Goal: Navigation & Orientation: Go to known website

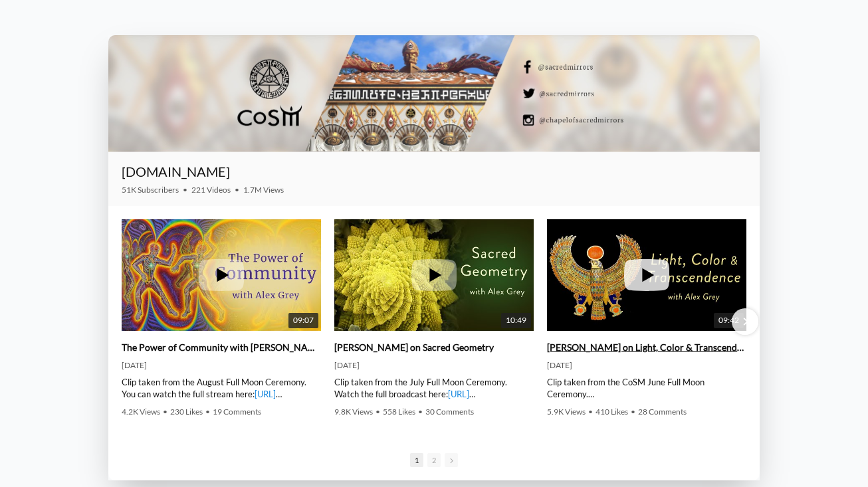
scroll to position [1773, 0]
click at [747, 323] on span "Next slide" at bounding box center [745, 322] width 5 height 10
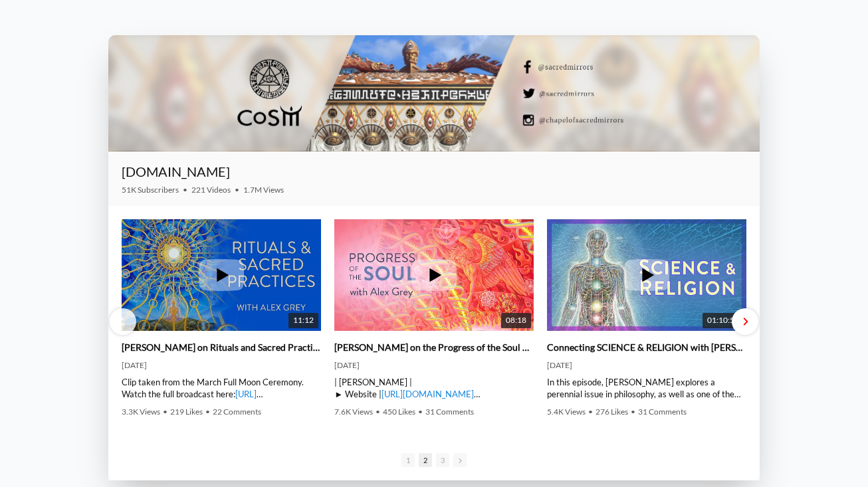
click at [747, 323] on span "Next slide" at bounding box center [745, 322] width 5 height 10
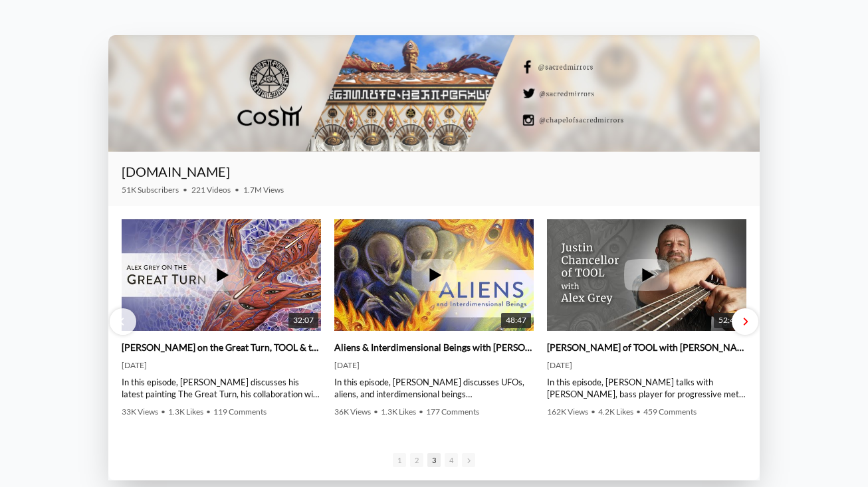
click at [747, 322] on span "Next slide" at bounding box center [745, 322] width 5 height 10
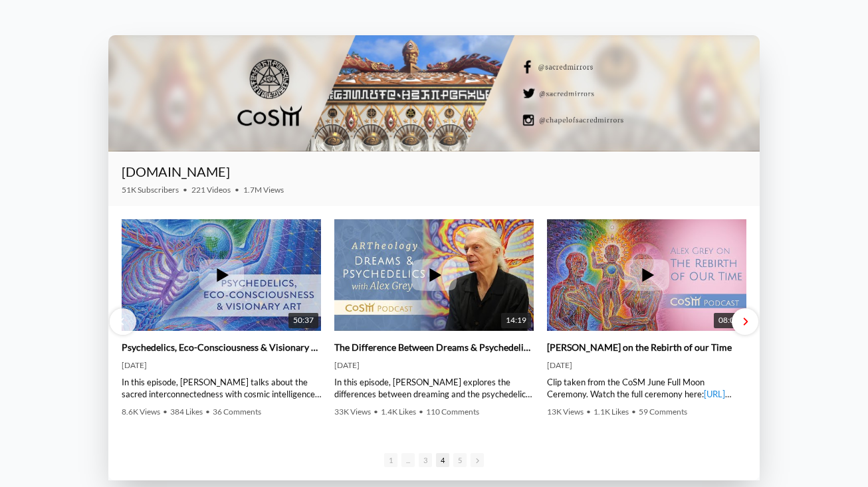
click at [748, 324] on div "Next slide" at bounding box center [745, 321] width 27 height 27
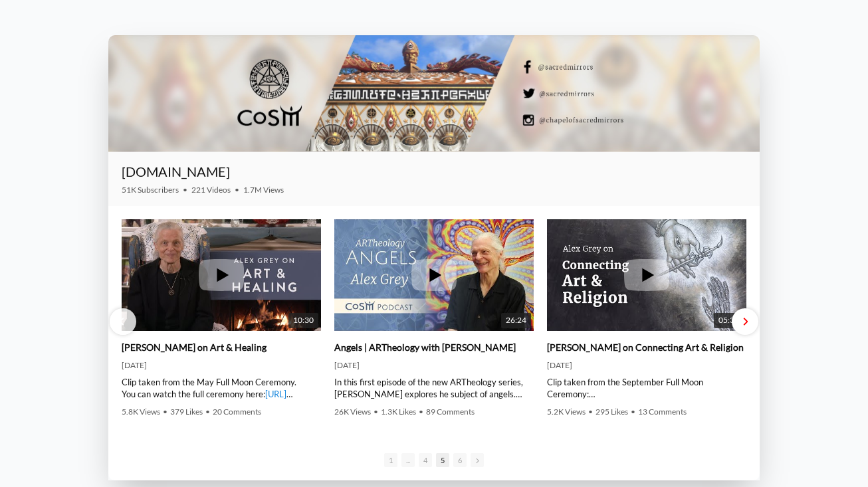
click at [748, 324] on div "Next slide" at bounding box center [745, 321] width 27 height 27
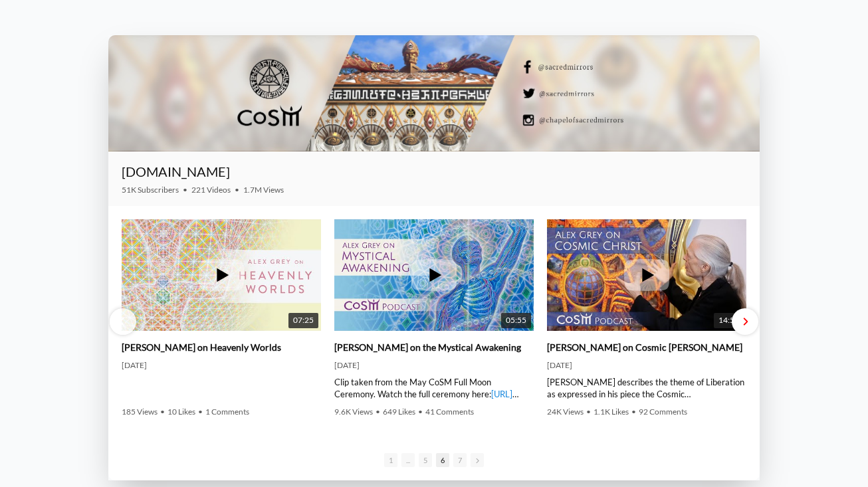
click at [748, 323] on div "Next slide" at bounding box center [745, 321] width 27 height 27
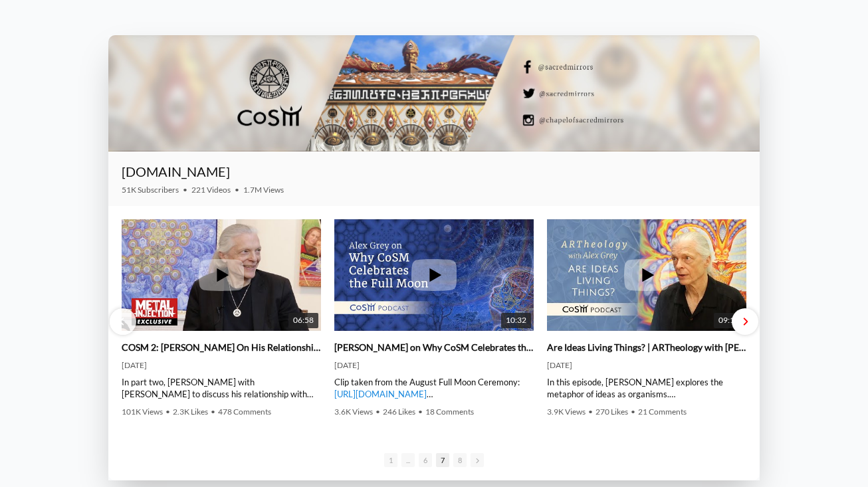
click at [748, 323] on div "Next slide" at bounding box center [745, 321] width 27 height 27
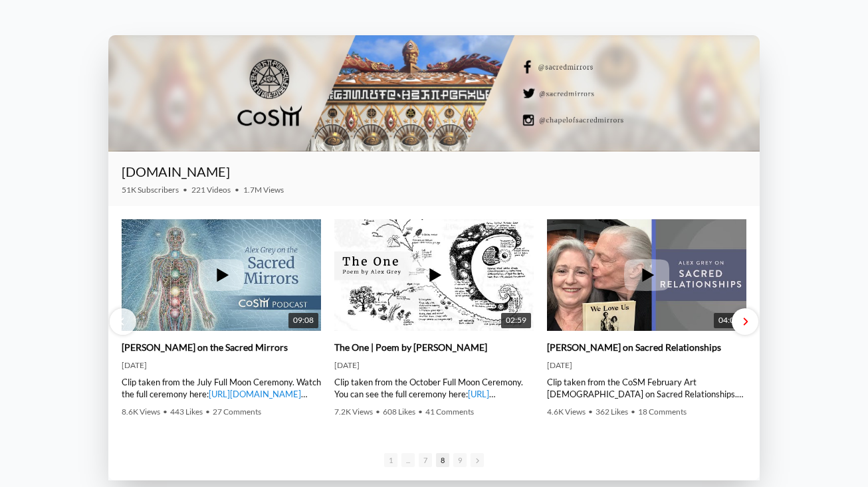
click at [750, 324] on div "Next slide" at bounding box center [745, 321] width 27 height 27
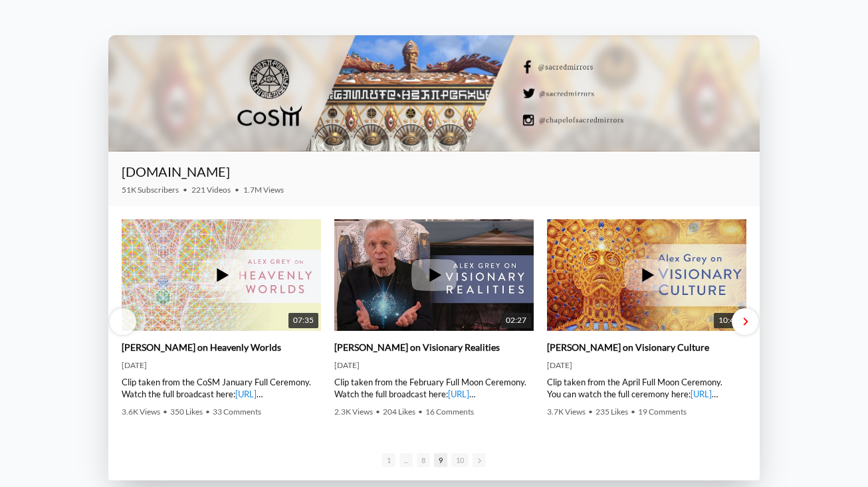
click at [753, 326] on div "Next slide" at bounding box center [745, 321] width 27 height 27
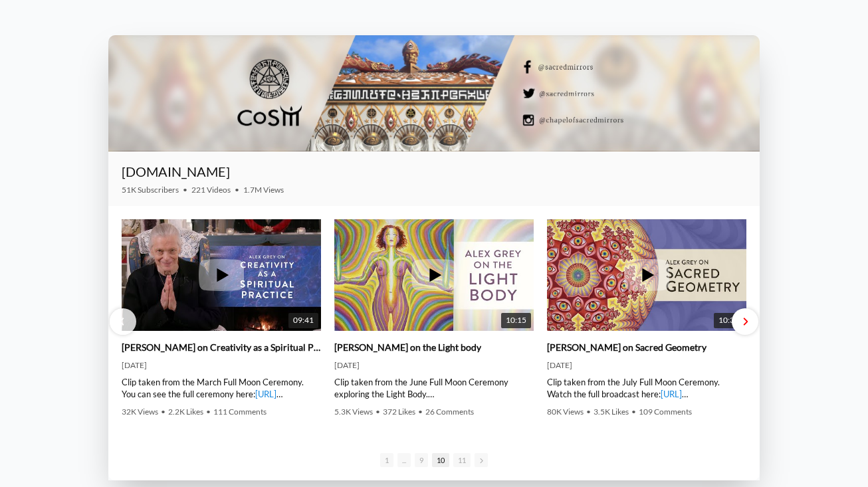
click at [753, 326] on div "Next slide" at bounding box center [745, 321] width 27 height 27
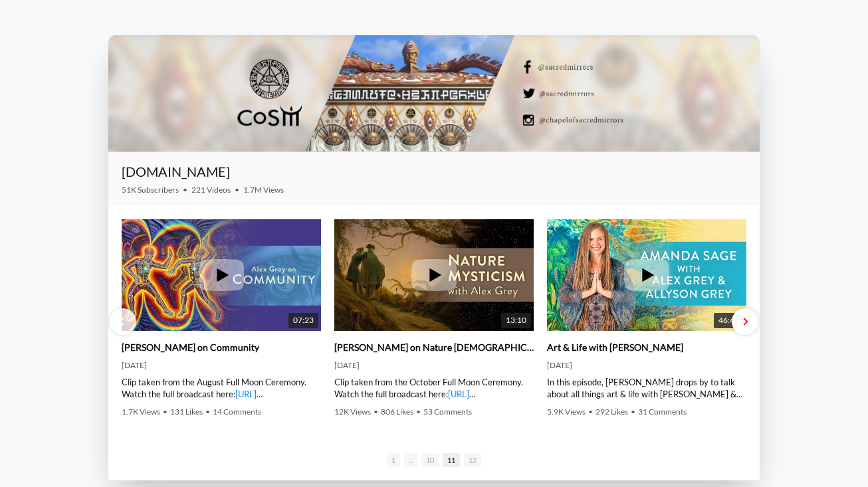
click at [753, 327] on div "Next slide" at bounding box center [745, 321] width 27 height 27
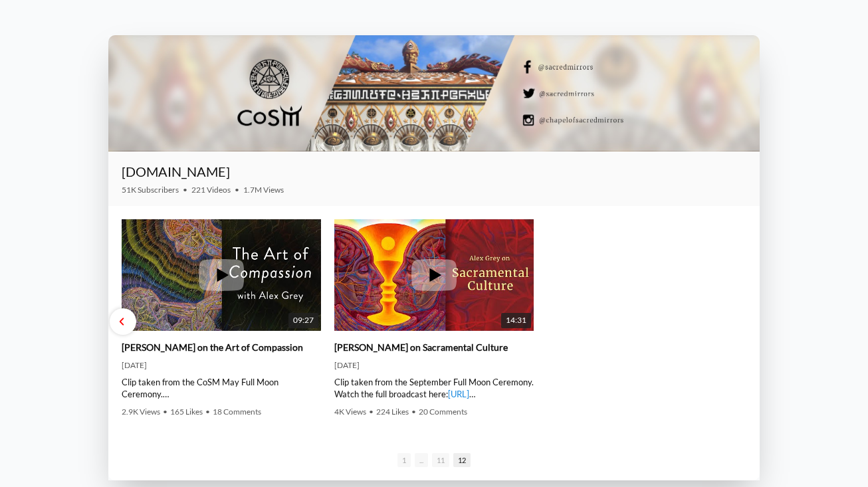
click at [128, 318] on div "Previous slide" at bounding box center [123, 321] width 27 height 27
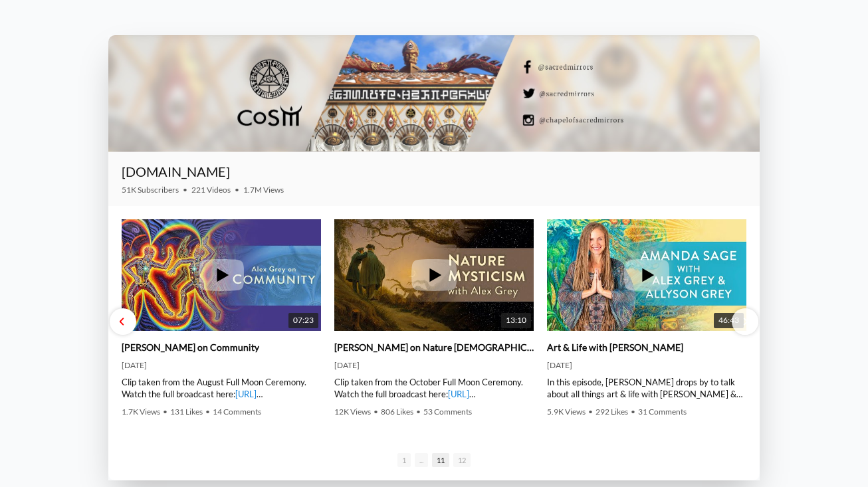
click at [128, 318] on div "Previous slide" at bounding box center [123, 321] width 27 height 27
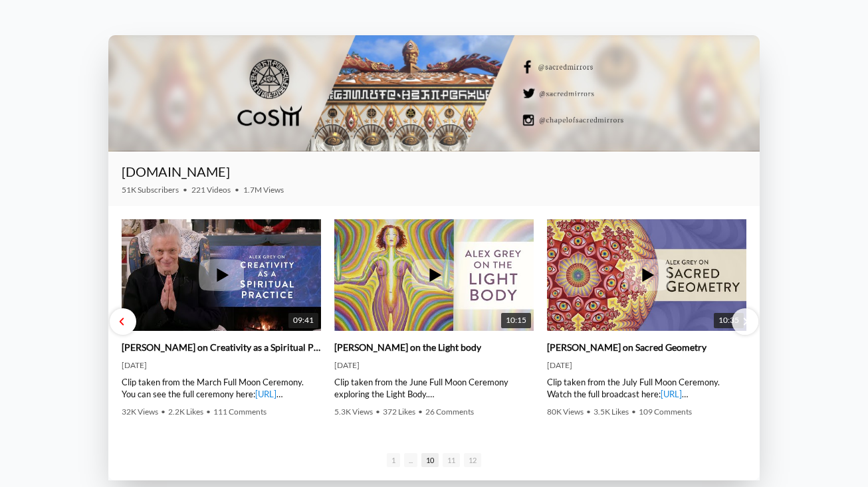
click at [128, 318] on div "Previous slide" at bounding box center [123, 321] width 27 height 27
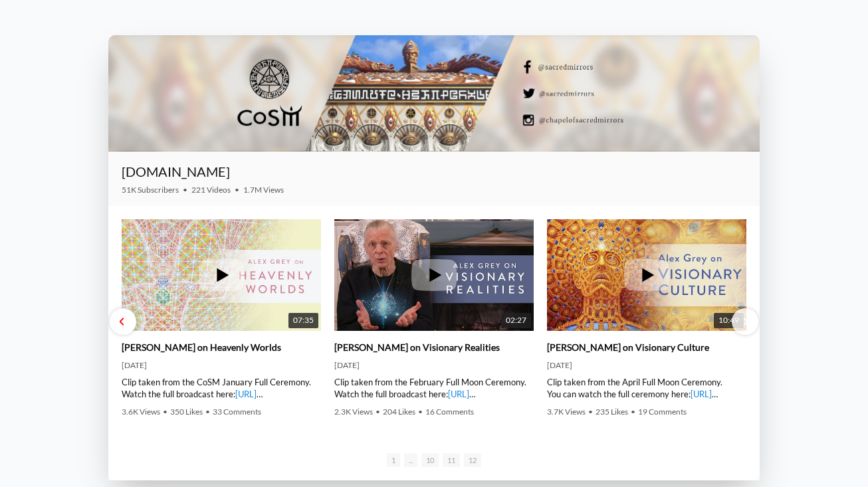
click at [128, 318] on div "Previous slide" at bounding box center [123, 321] width 27 height 27
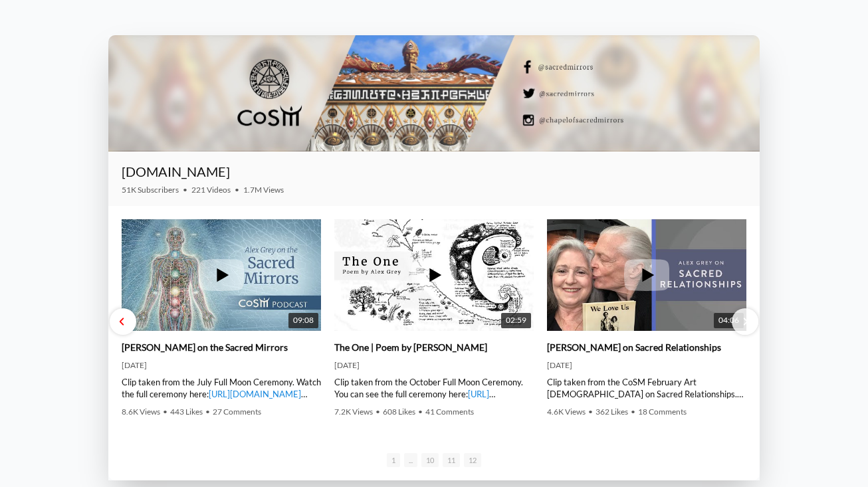
click at [128, 318] on div "Previous slide" at bounding box center [123, 321] width 27 height 27
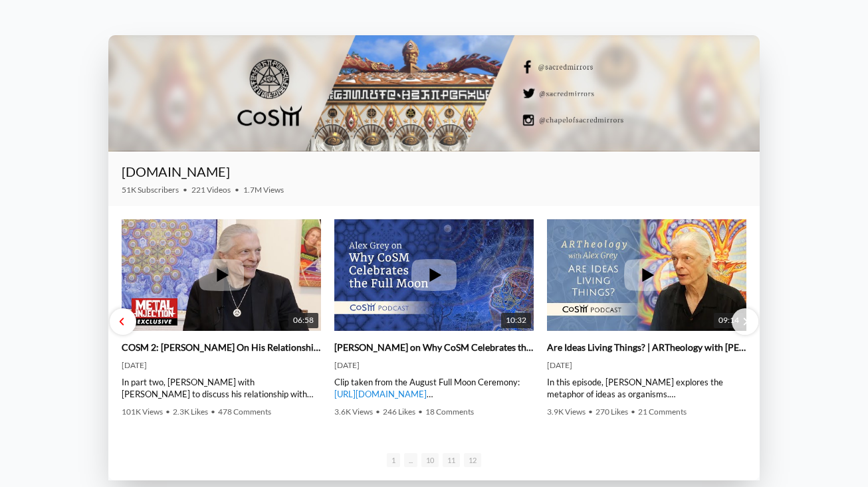
click at [128, 318] on div "Previous slide" at bounding box center [123, 321] width 27 height 27
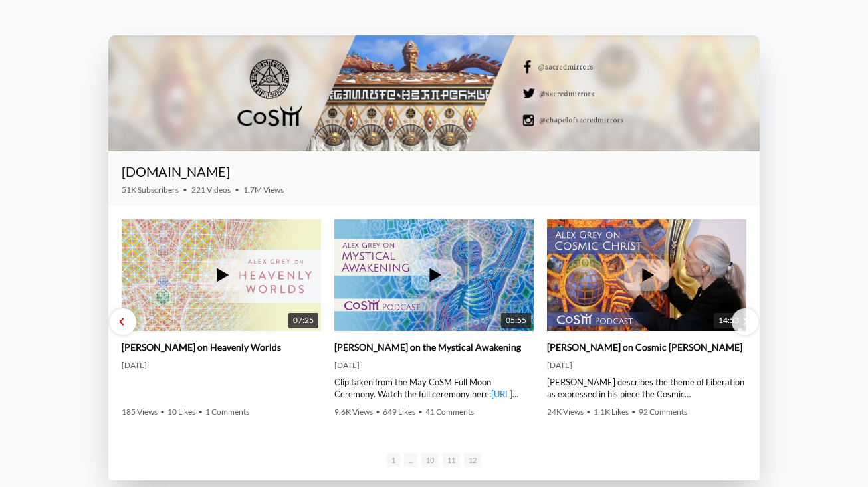
click at [128, 318] on div "Previous slide" at bounding box center [123, 321] width 27 height 27
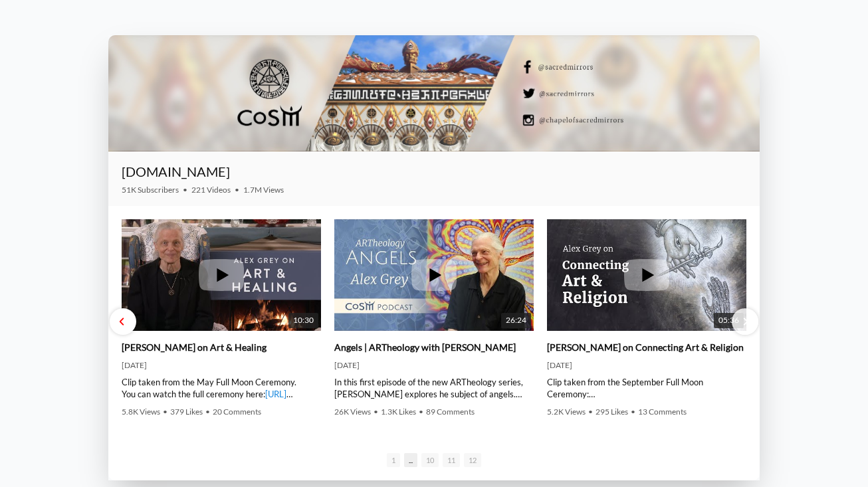
click at [128, 318] on div "Previous slide" at bounding box center [123, 321] width 27 height 27
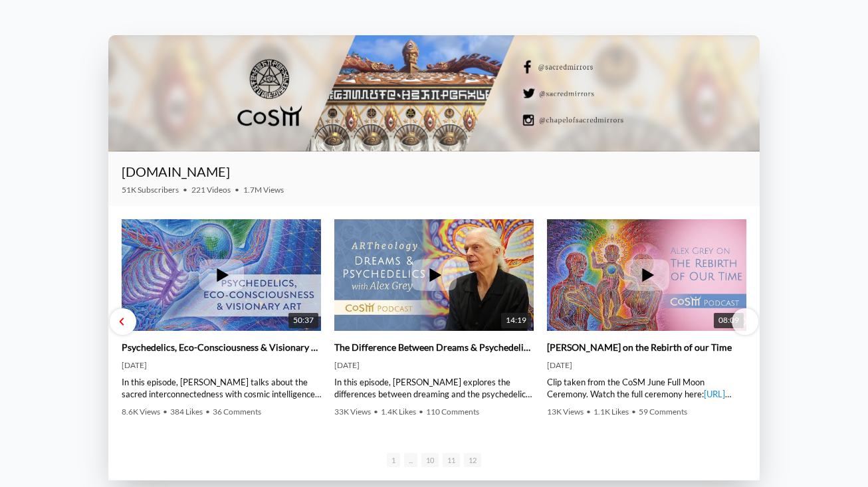
click at [131, 320] on div "Previous slide" at bounding box center [123, 321] width 27 height 27
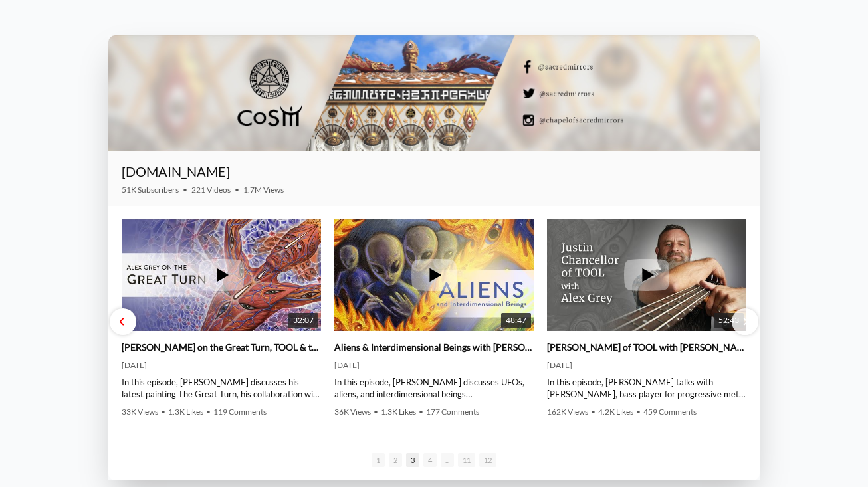
click at [133, 321] on div "Previous slide" at bounding box center [123, 321] width 27 height 27
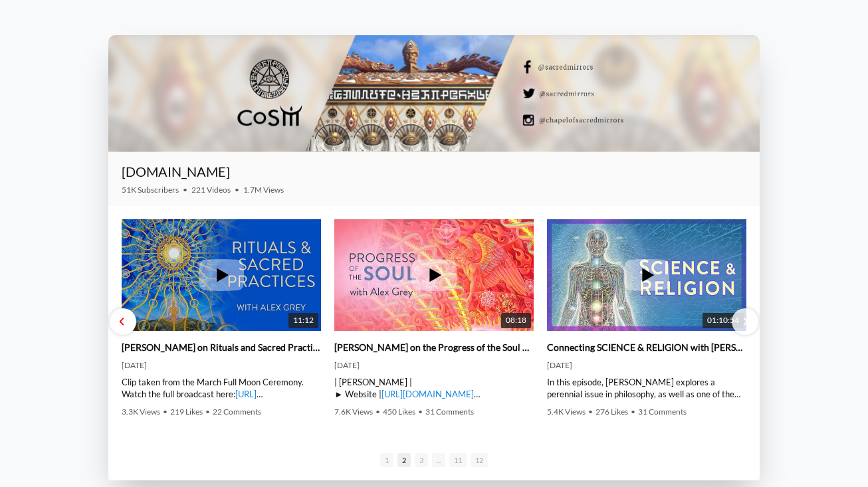
click at [135, 322] on div "Previous slide" at bounding box center [123, 321] width 27 height 27
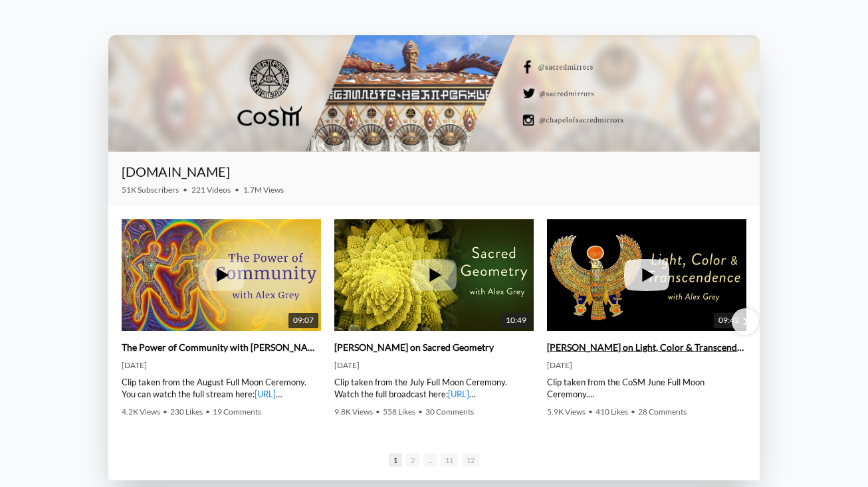
click at [647, 280] on icon at bounding box center [646, 275] width 45 height 32
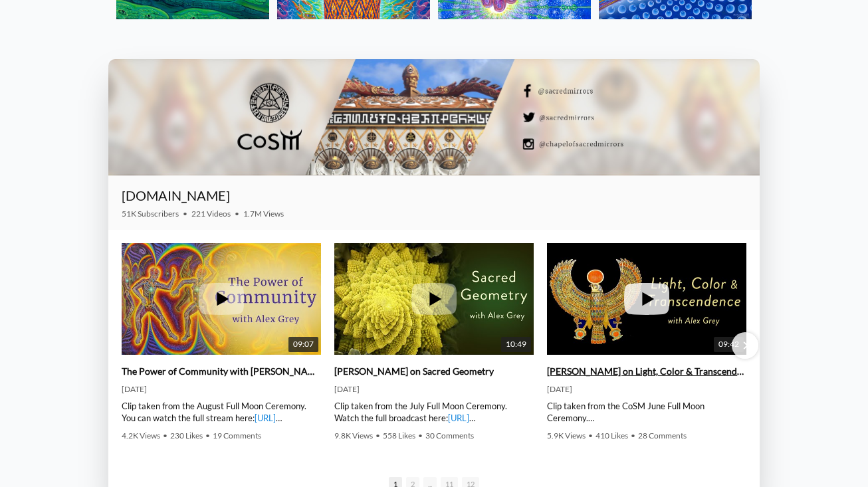
scroll to position [1766, 0]
